Goal: Navigation & Orientation: Find specific page/section

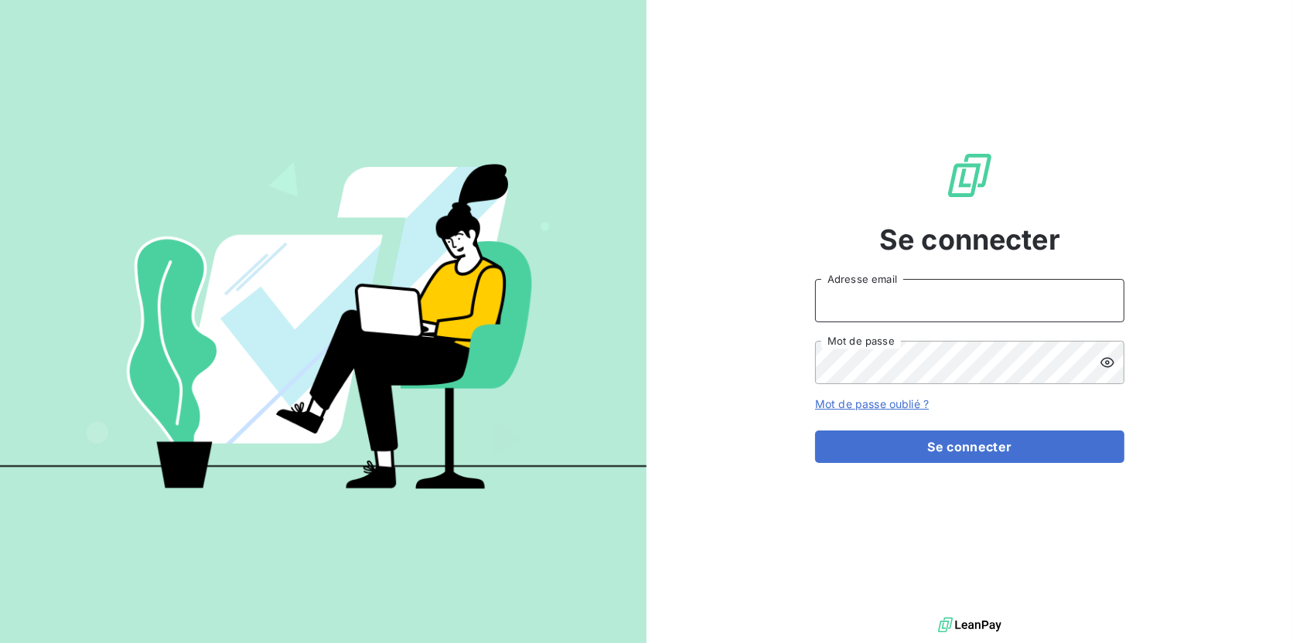
click at [965, 306] on input "Adresse email" at bounding box center [969, 300] width 309 height 43
type input "[EMAIL_ADDRESS][DOMAIN_NAME]"
click at [815, 431] on button "Se connecter" at bounding box center [969, 447] width 309 height 32
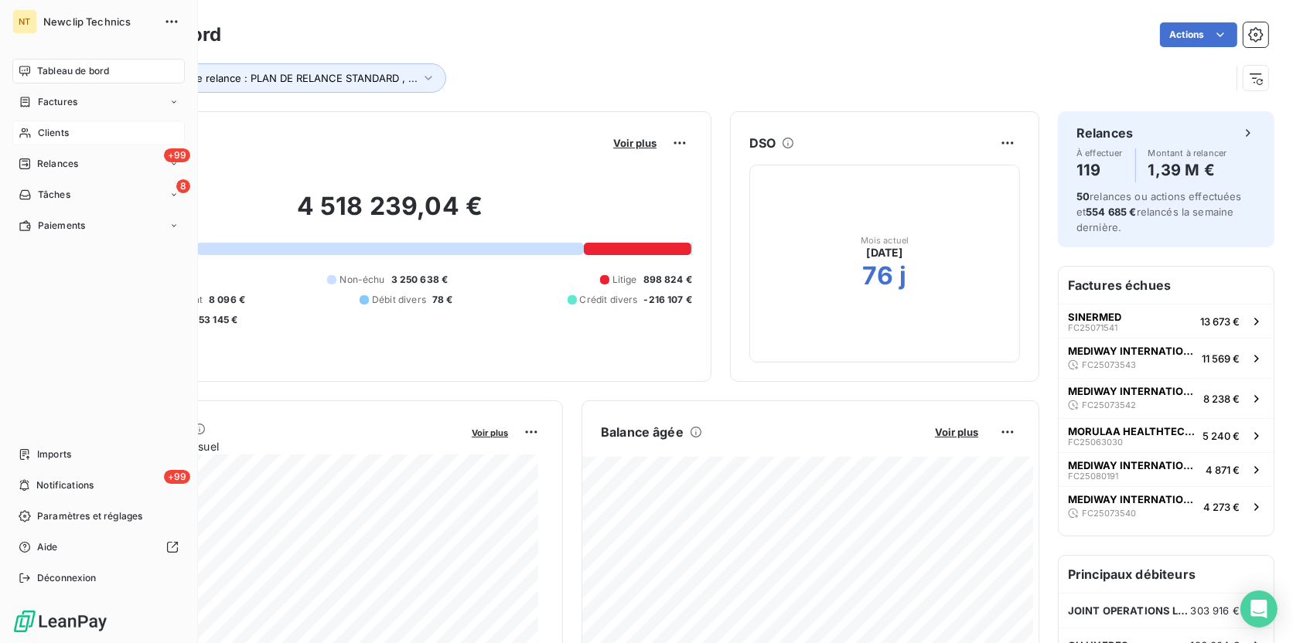
click at [42, 132] on span "Clients" at bounding box center [53, 133] width 31 height 14
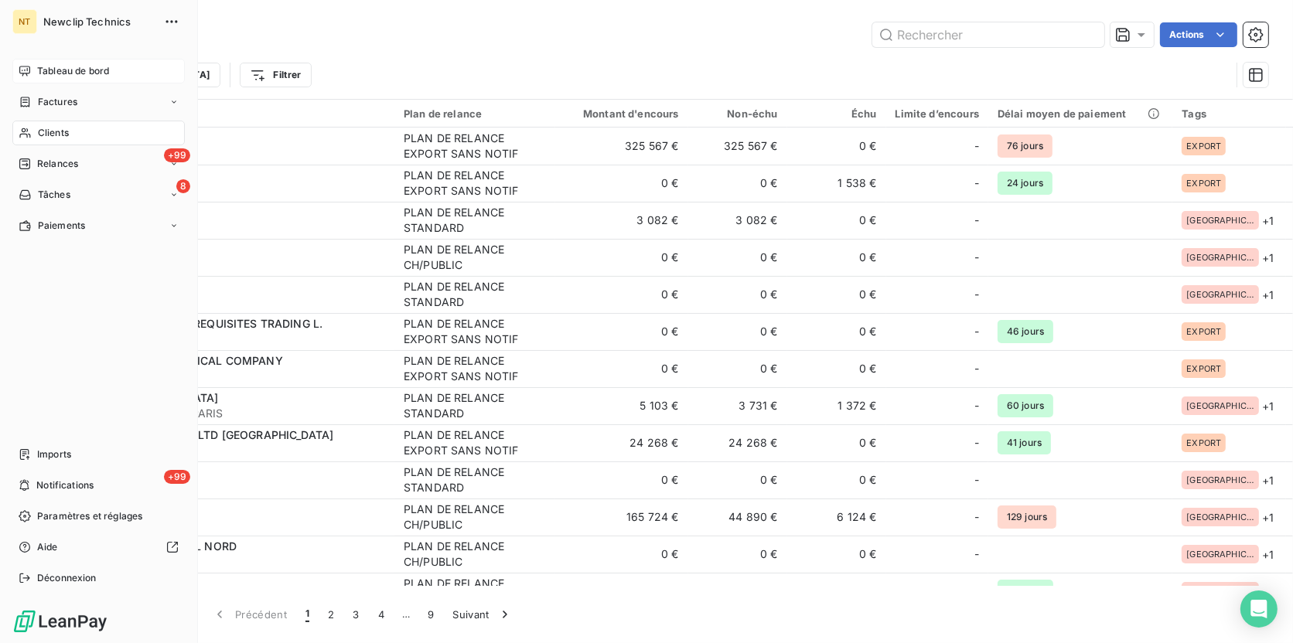
click at [58, 69] on span "Tableau de bord" at bounding box center [73, 71] width 72 height 14
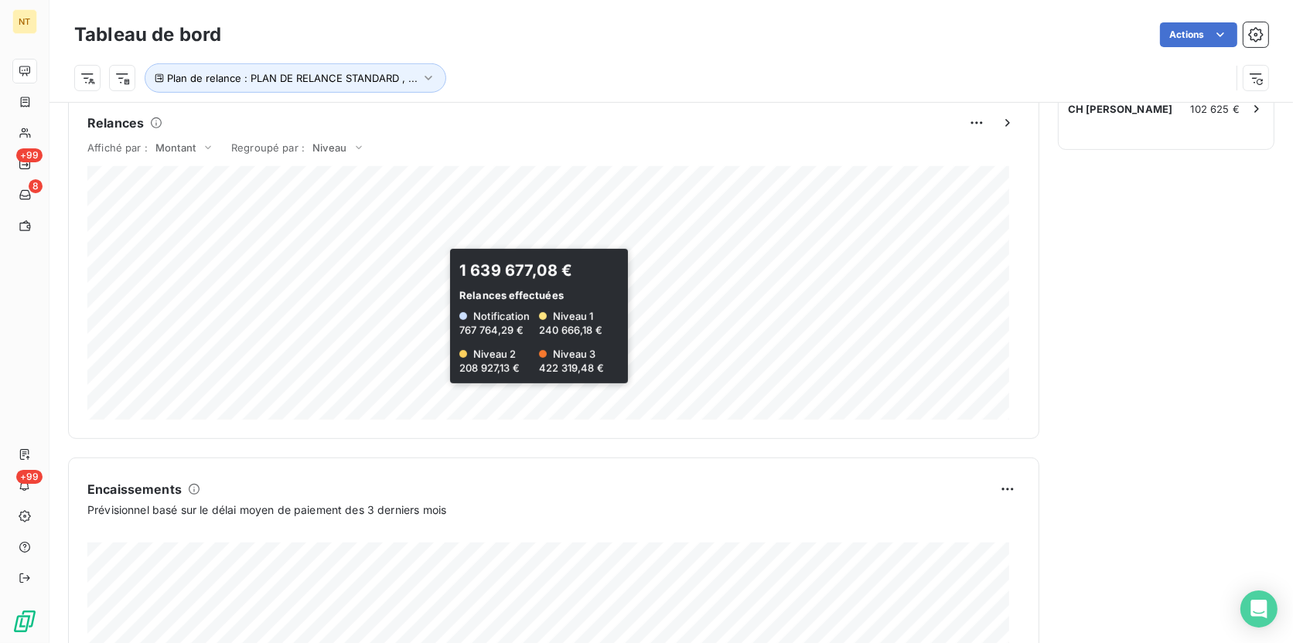
scroll to position [652, 0]
